Goal: Task Accomplishment & Management: Use online tool/utility

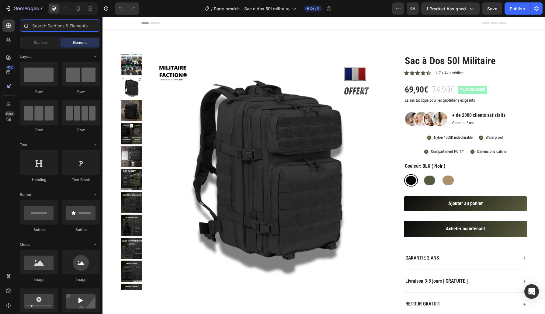
click at [67, 23] on input "text" at bounding box center [60, 25] width 80 height 12
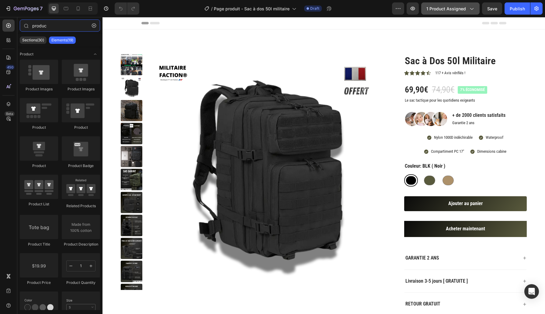
type input "product"
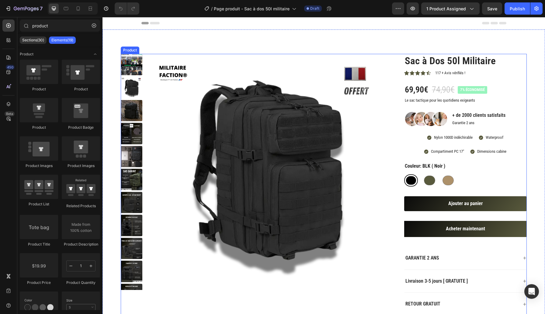
click at [387, 130] on div "Product Images Sac à Dos 50l Militaire Product Title Icon Icon Icon Icon Icon I…" at bounding box center [324, 212] width 406 height 316
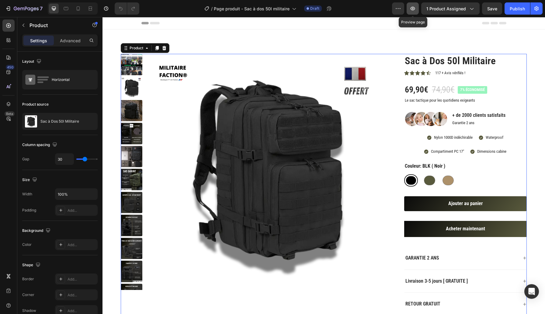
click at [415, 6] on icon "button" at bounding box center [412, 8] width 6 height 6
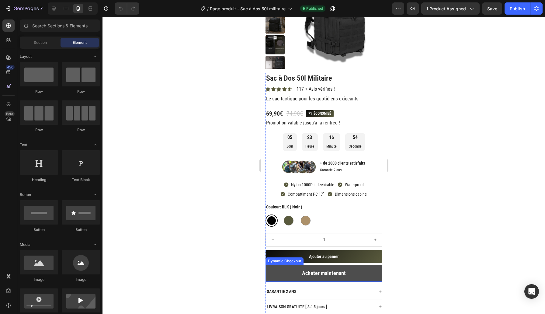
scroll to position [84, 0]
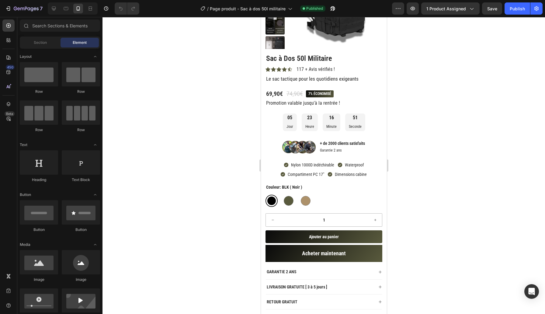
click at [409, 220] on div at bounding box center [323, 165] width 442 height 297
click at [367, 237] on button "Ajouter au panier" at bounding box center [323, 236] width 117 height 13
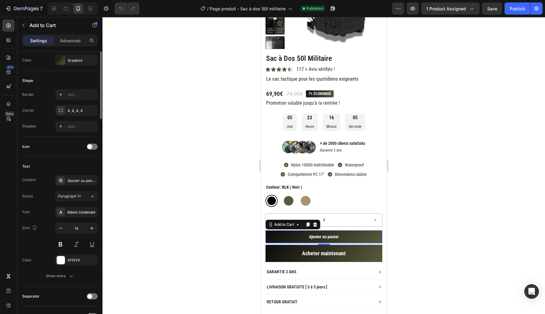
scroll to position [0, 0]
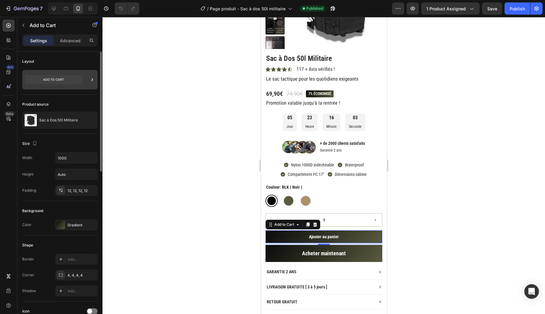
click at [91, 79] on icon at bounding box center [92, 80] width 6 height 6
click at [0, 215] on div "450 Beta" at bounding box center [8, 165] width 17 height 297
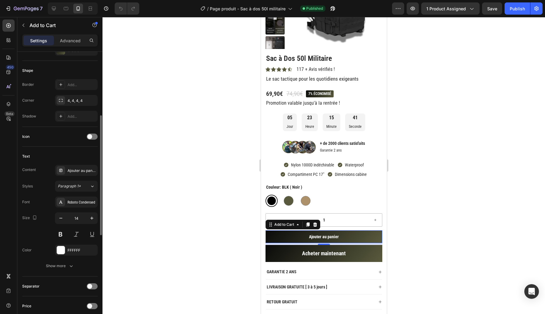
scroll to position [5, 0]
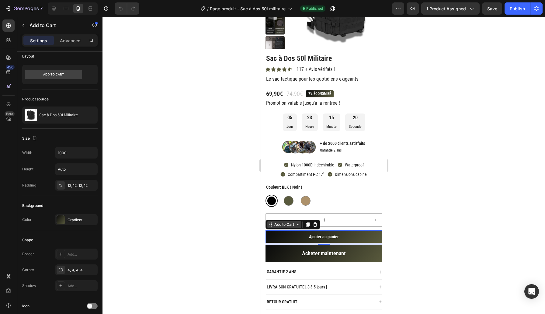
click at [296, 224] on icon at bounding box center [297, 224] width 5 height 5
click at [77, 41] on p "Advanced" at bounding box center [70, 40] width 21 height 6
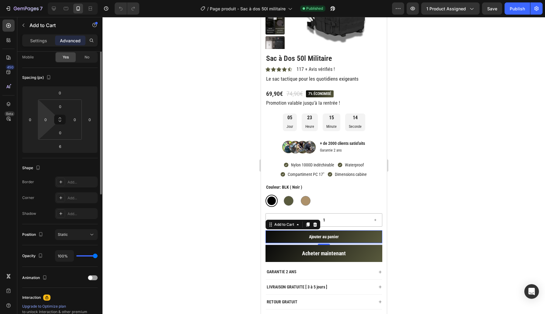
scroll to position [0, 0]
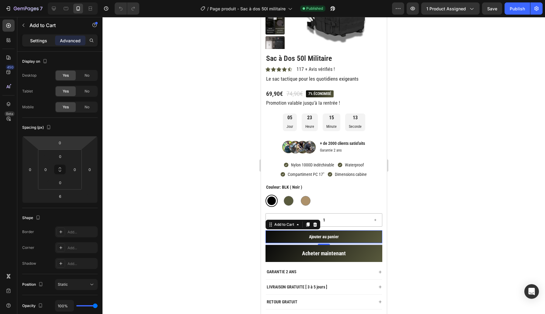
click at [38, 40] on p "Settings" at bounding box center [38, 40] width 17 height 6
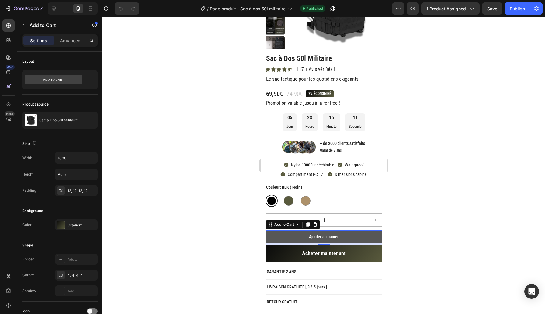
click at [277, 237] on button "Ajouter au panier" at bounding box center [323, 236] width 117 height 13
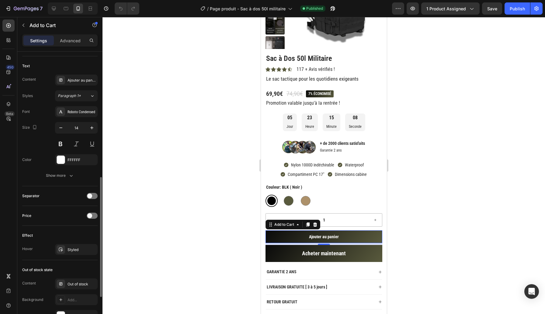
scroll to position [287, 0]
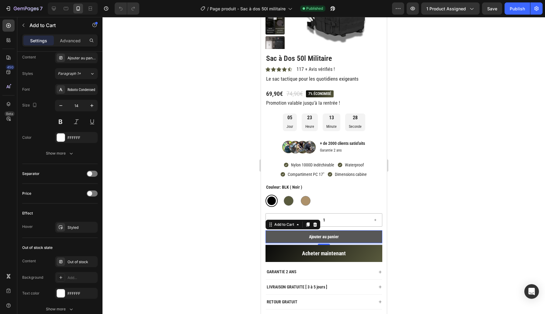
click at [342, 235] on button "Ajouter au panier" at bounding box center [323, 236] width 117 height 13
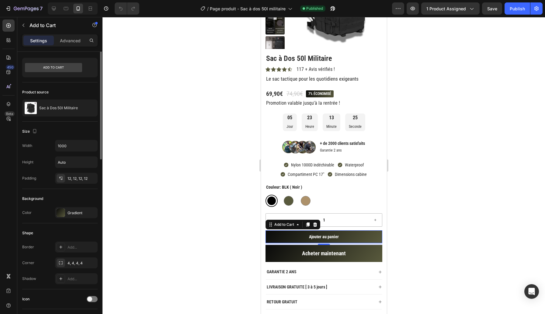
scroll to position [0, 0]
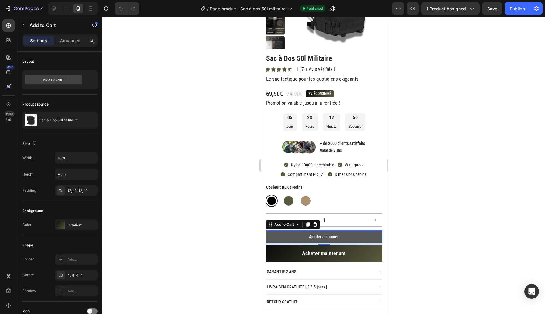
click at [276, 235] on button "Ajouter au panier" at bounding box center [323, 236] width 117 height 13
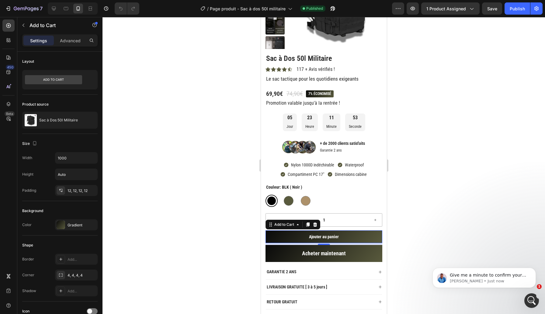
click at [205, 151] on div at bounding box center [323, 165] width 442 height 297
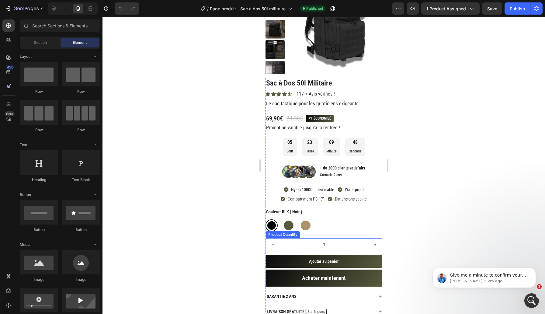
scroll to position [60, 0]
click at [399, 9] on icon "button" at bounding box center [398, 8] width 6 height 6
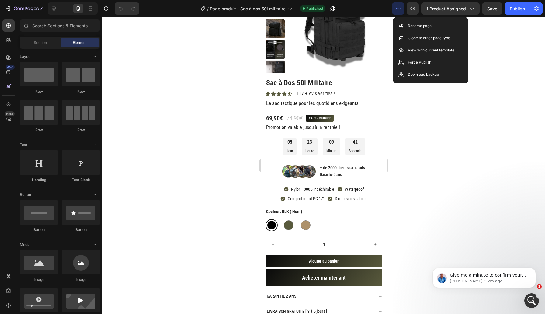
click at [517, 100] on div at bounding box center [323, 165] width 442 height 297
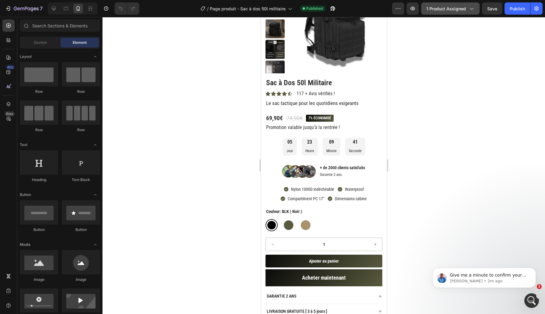
click at [472, 8] on icon "button" at bounding box center [471, 8] width 6 height 6
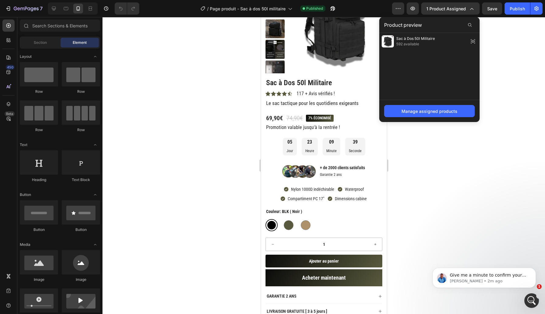
click at [494, 153] on div at bounding box center [323, 165] width 442 height 297
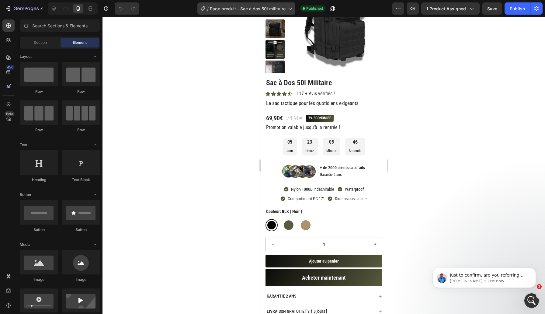
scroll to position [0, 0]
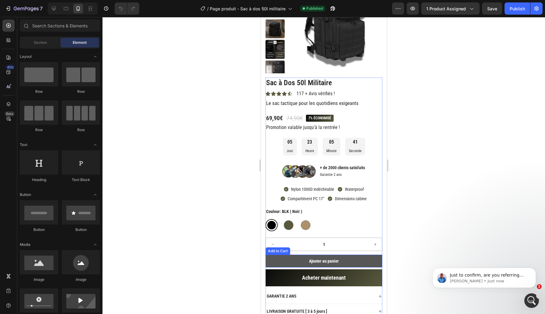
click at [351, 262] on button "Ajouter au panier" at bounding box center [323, 260] width 117 height 13
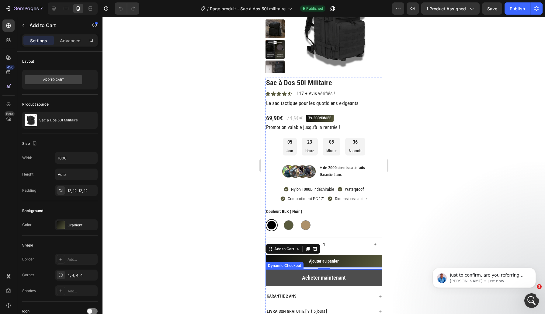
click at [283, 280] on button "Acheter maintenant" at bounding box center [323, 277] width 117 height 17
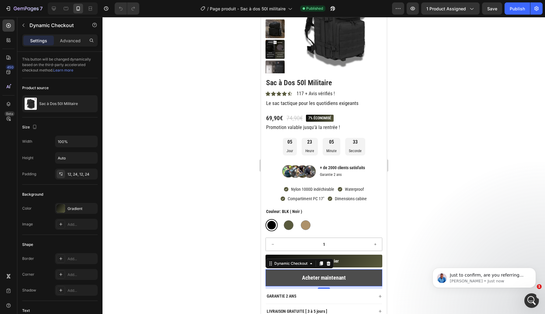
click at [284, 276] on button "Acheter maintenant" at bounding box center [323, 277] width 117 height 17
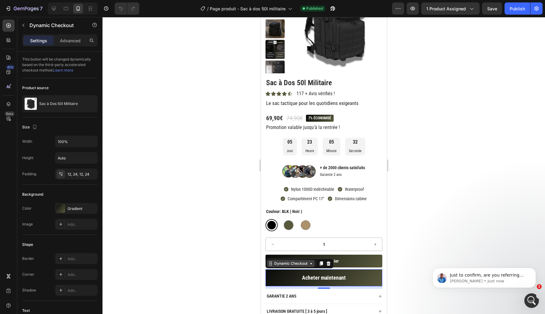
click at [271, 265] on icon at bounding box center [271, 264] width 1 height 1
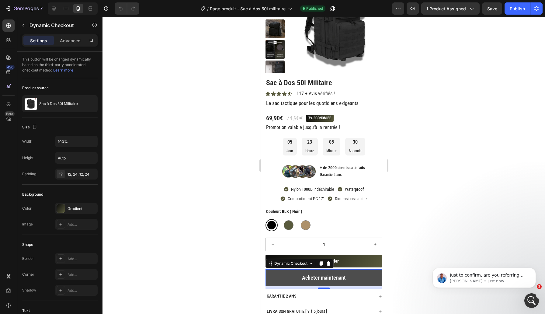
click at [276, 280] on button "Acheter maintenant" at bounding box center [323, 277] width 117 height 17
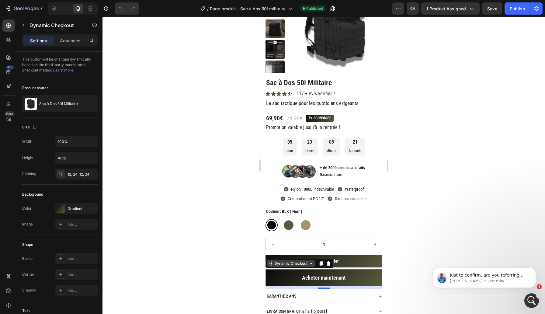
click at [310, 264] on icon at bounding box center [310, 263] width 5 height 5
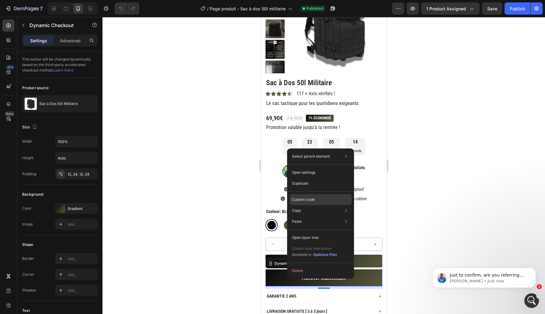
click at [332, 216] on div "Custom code" at bounding box center [320, 221] width 62 height 11
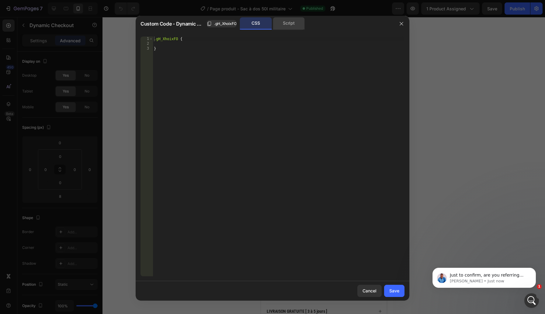
click at [288, 24] on div "Script" at bounding box center [289, 23] width 32 height 12
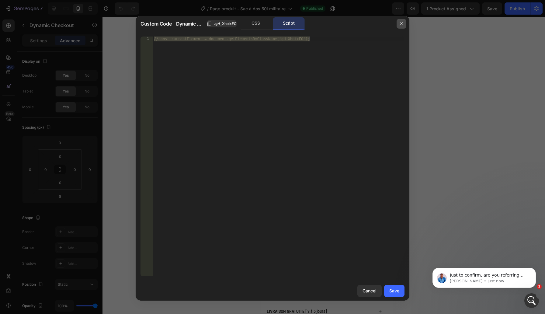
click at [402, 23] on icon "button" at bounding box center [401, 23] width 5 height 5
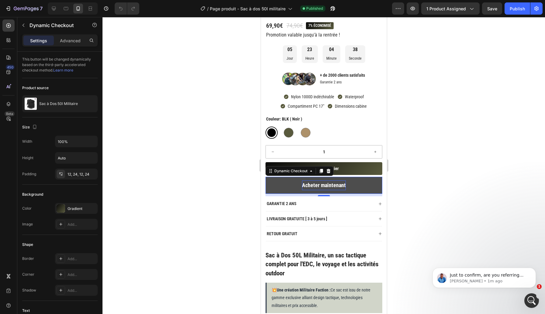
scroll to position [156, 0]
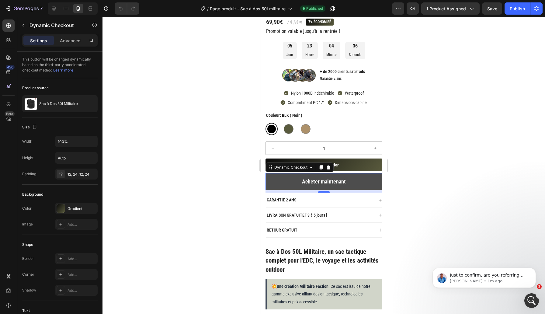
click at [282, 181] on button "Acheter maintenant" at bounding box center [323, 181] width 117 height 17
click at [244, 182] on div at bounding box center [323, 165] width 442 height 297
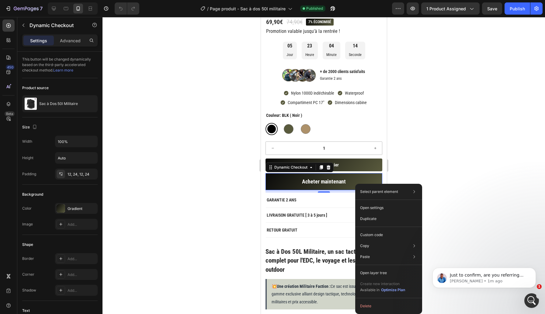
click at [231, 191] on div at bounding box center [323, 165] width 442 height 297
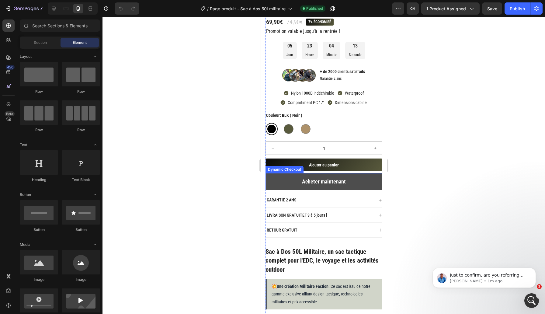
click at [285, 180] on button "Acheter maintenant" at bounding box center [323, 181] width 117 height 17
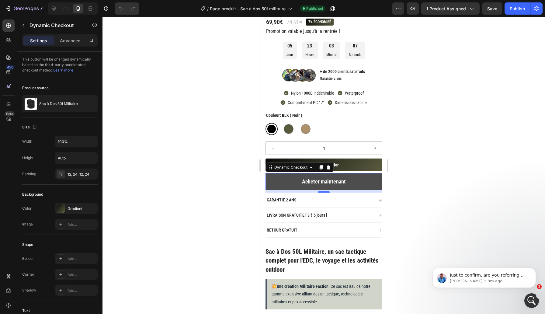
click at [284, 178] on button "Acheter maintenant" at bounding box center [323, 181] width 117 height 17
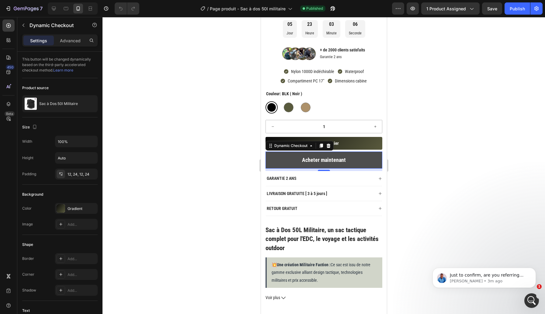
scroll to position [178, 0]
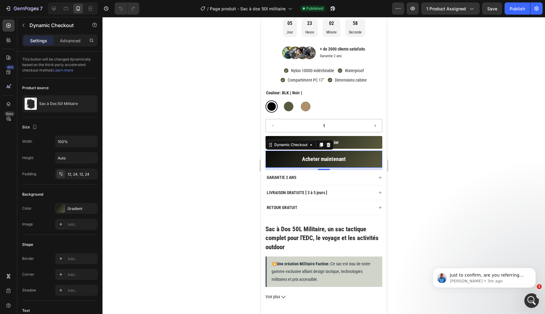
click at [224, 130] on div at bounding box center [323, 165] width 442 height 297
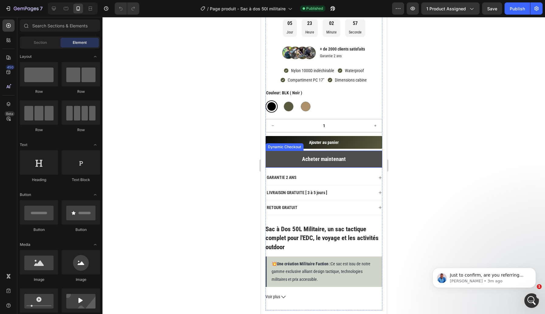
click at [278, 155] on button "Acheter maintenant" at bounding box center [323, 158] width 117 height 17
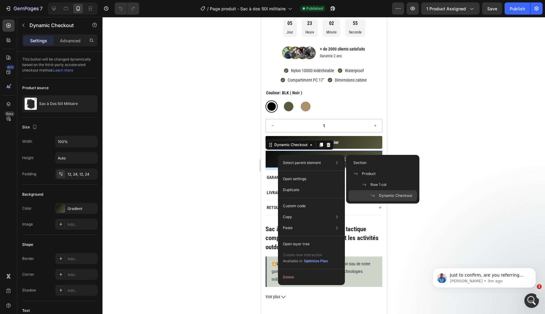
click at [241, 158] on div at bounding box center [323, 165] width 442 height 297
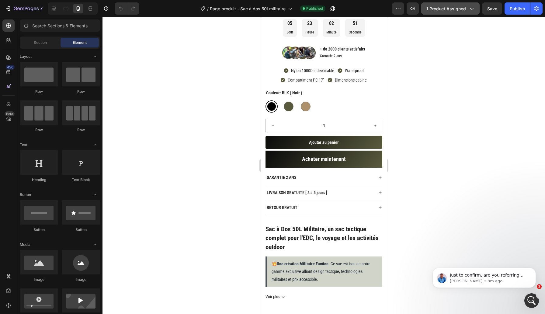
click at [471, 6] on icon "button" at bounding box center [471, 8] width 6 height 6
click at [520, 65] on div at bounding box center [323, 165] width 442 height 297
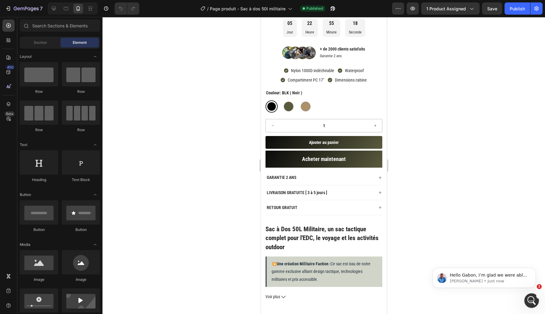
scroll to position [0, 0]
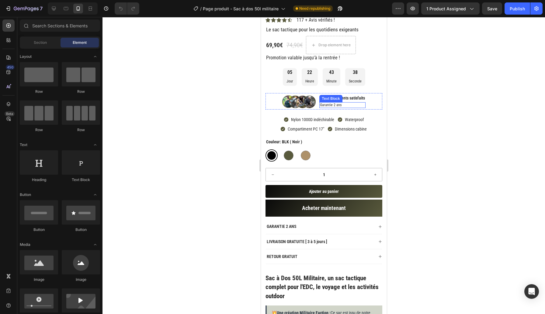
scroll to position [172, 0]
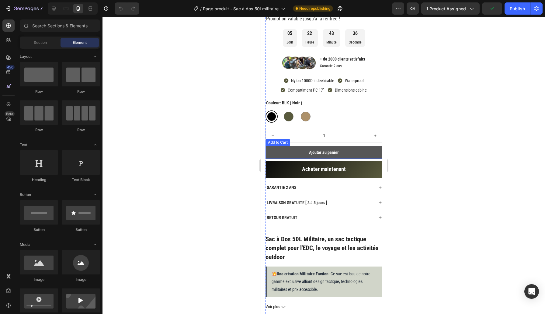
click at [349, 150] on button "Ajouter au panier" at bounding box center [323, 152] width 117 height 13
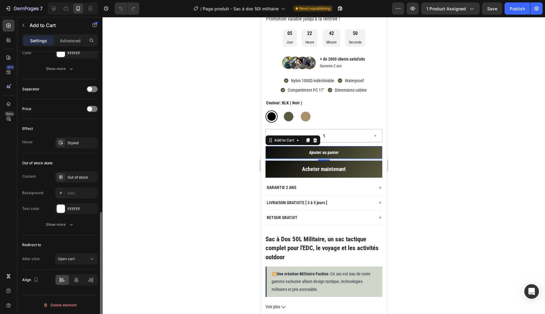
scroll to position [372, 0]
click at [83, 208] on div "FFFFFF" at bounding box center [76, 207] width 18 height 5
click at [129, 171] on div at bounding box center [323, 165] width 442 height 297
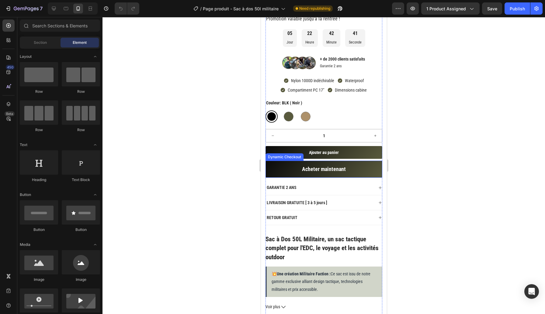
click at [292, 158] on div "Dynamic Checkout" at bounding box center [284, 156] width 36 height 5
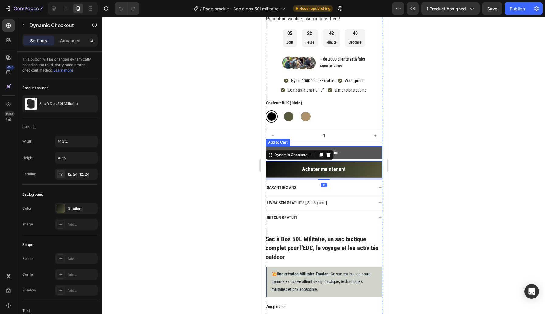
click at [351, 154] on button "Ajouter au panier" at bounding box center [323, 152] width 117 height 13
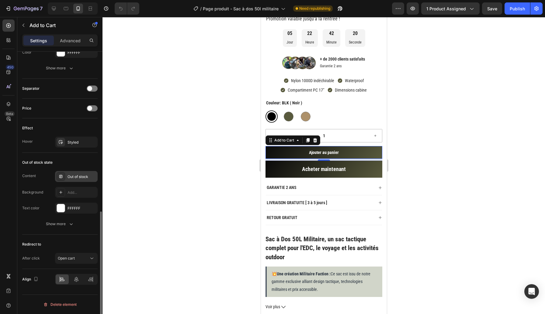
click at [75, 174] on div "Out of stock" at bounding box center [81, 176] width 29 height 5
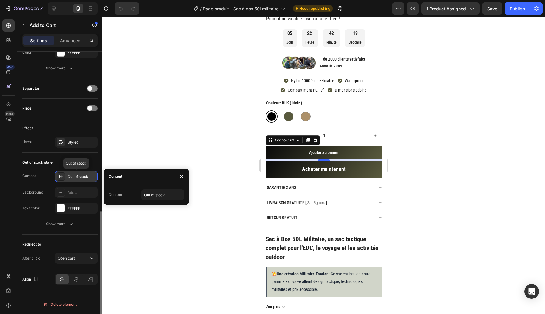
click at [75, 174] on div "Out of stock" at bounding box center [81, 176] width 29 height 5
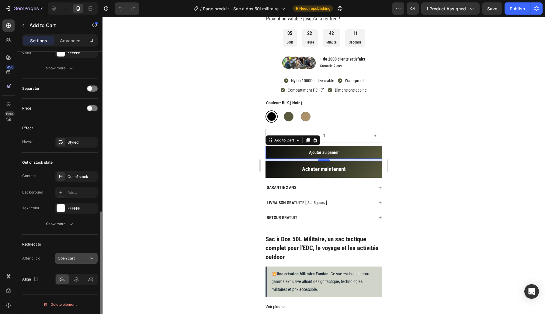
click at [88, 258] on div "Open cart" at bounding box center [73, 257] width 31 height 5
click at [191, 205] on div at bounding box center [323, 165] width 442 height 297
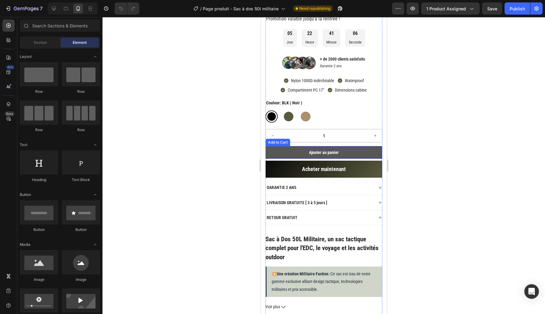
click at [285, 154] on button "Ajouter au panier" at bounding box center [323, 152] width 117 height 13
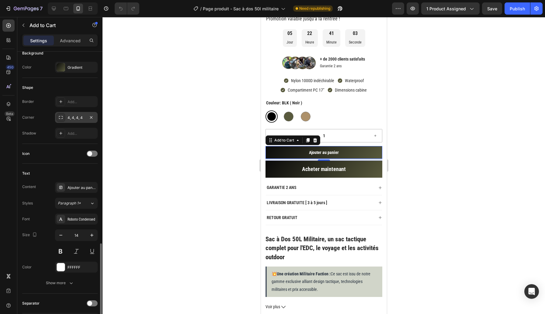
scroll to position [35, 0]
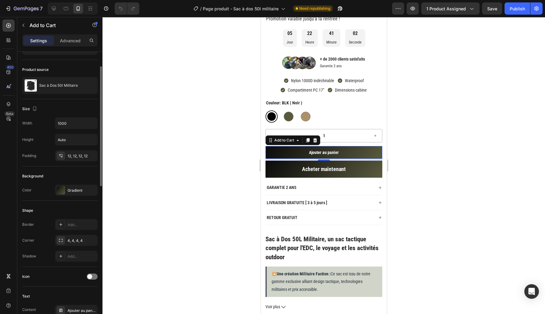
click at [188, 200] on div at bounding box center [323, 165] width 442 height 297
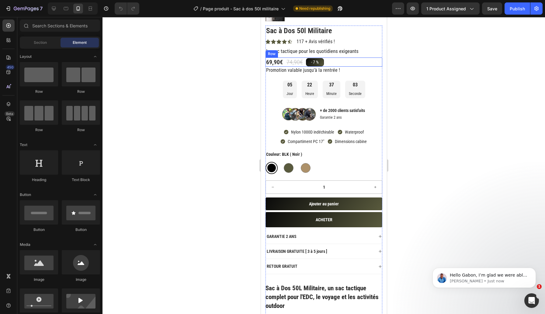
scroll to position [128, 0]
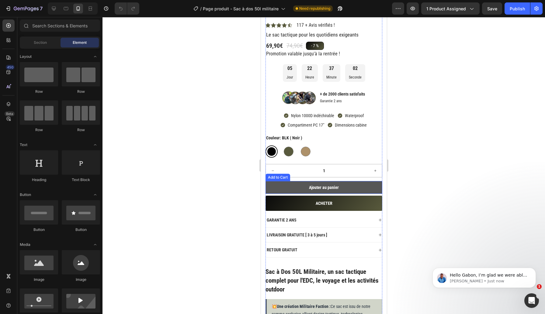
click at [349, 185] on button "Ajouter au panier" at bounding box center [323, 187] width 117 height 13
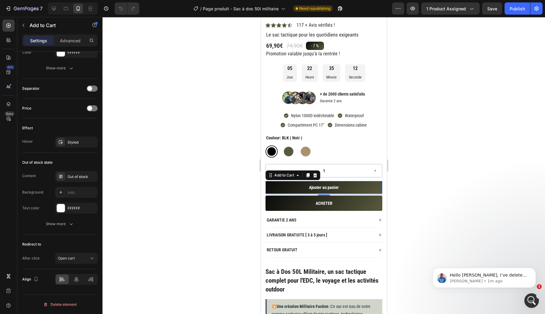
scroll to position [0, 0]
click at [93, 256] on icon at bounding box center [92, 258] width 6 height 6
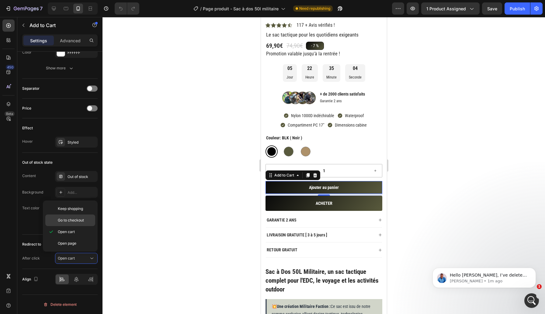
click at [80, 218] on span "Go to checkout" at bounding box center [71, 219] width 26 height 5
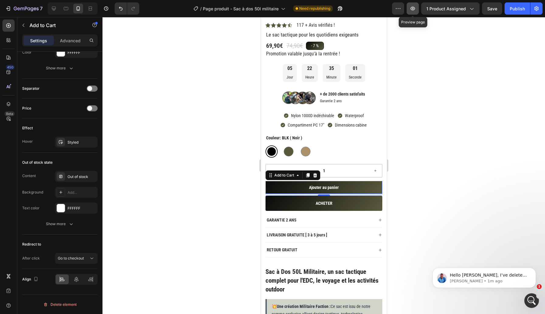
click at [409, 9] on button "button" at bounding box center [412, 8] width 12 height 12
click at [91, 259] on icon at bounding box center [92, 258] width 6 height 6
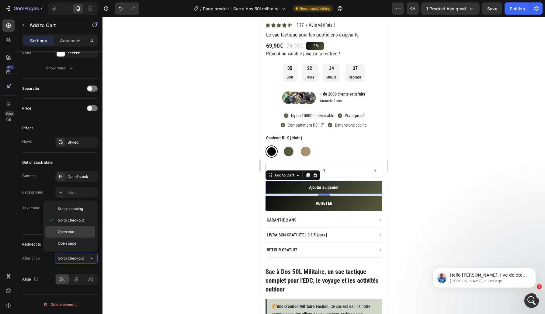
click at [77, 237] on div "Open cart" at bounding box center [70, 243] width 50 height 12
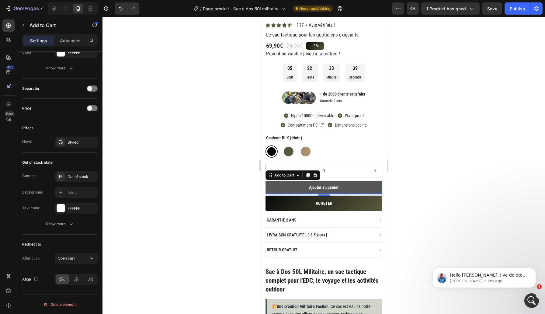
click at [354, 184] on button "Ajouter au panier" at bounding box center [323, 187] width 117 height 13
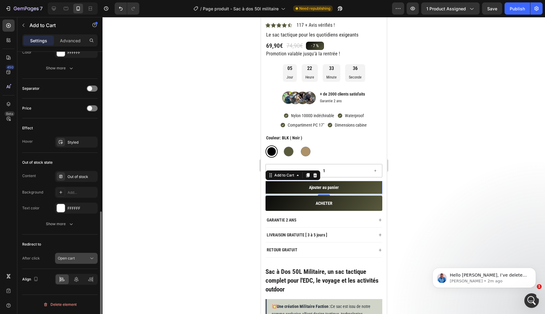
click at [83, 258] on div "Open cart" at bounding box center [73, 257] width 31 height 5
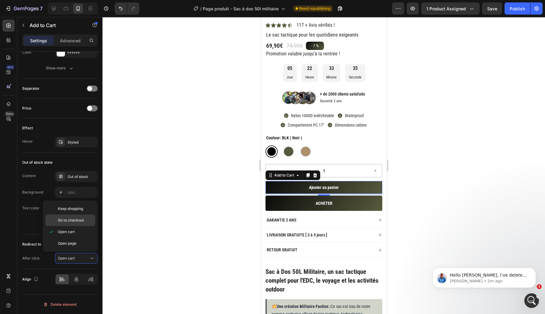
click at [74, 220] on span "Go to checkout" at bounding box center [71, 219] width 26 height 5
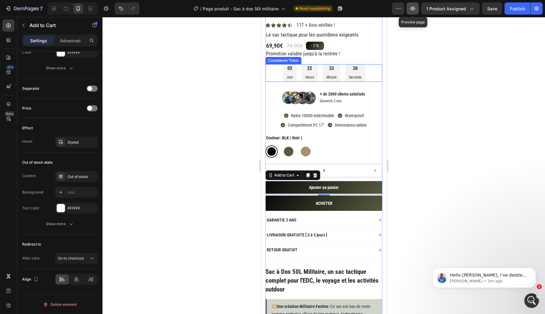
click at [414, 11] on icon "button" at bounding box center [412, 8] width 6 height 6
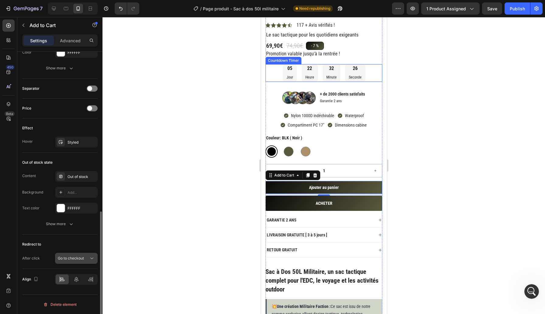
click at [92, 258] on icon at bounding box center [92, 258] width 6 height 6
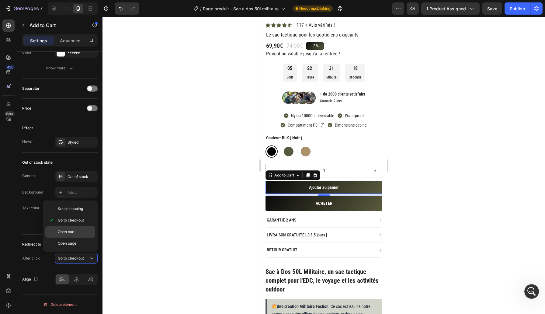
click at [73, 232] on span "Open cart" at bounding box center [66, 231] width 17 height 5
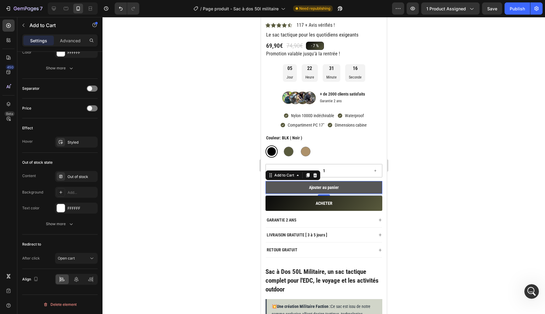
click at [301, 185] on button "Ajouter au panier" at bounding box center [323, 187] width 117 height 13
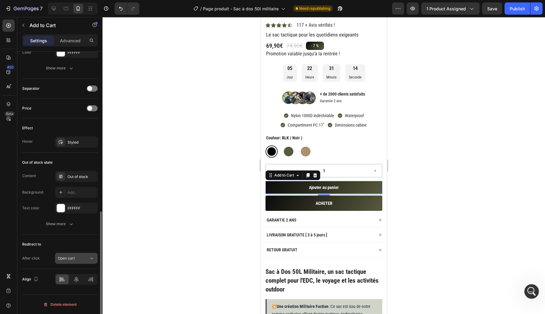
click at [83, 258] on div "Open cart" at bounding box center [73, 257] width 31 height 5
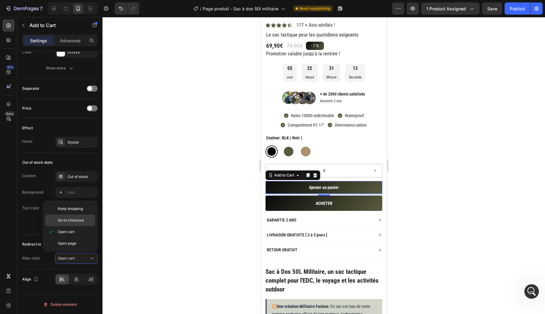
click at [71, 224] on div "Go to checkout" at bounding box center [70, 220] width 50 height 12
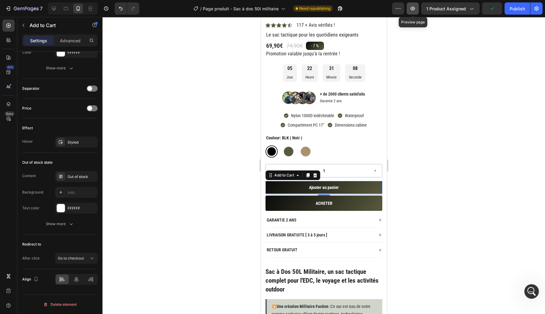
click at [414, 12] on button "button" at bounding box center [412, 8] width 12 height 12
